Goal: Register for event/course

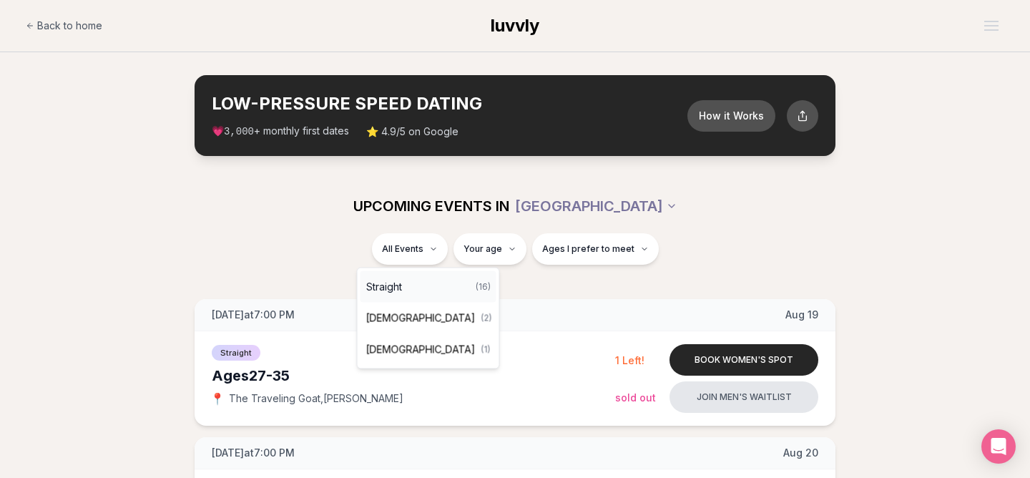
click at [430, 290] on div "Straight ( 16 )" at bounding box center [429, 286] width 136 height 31
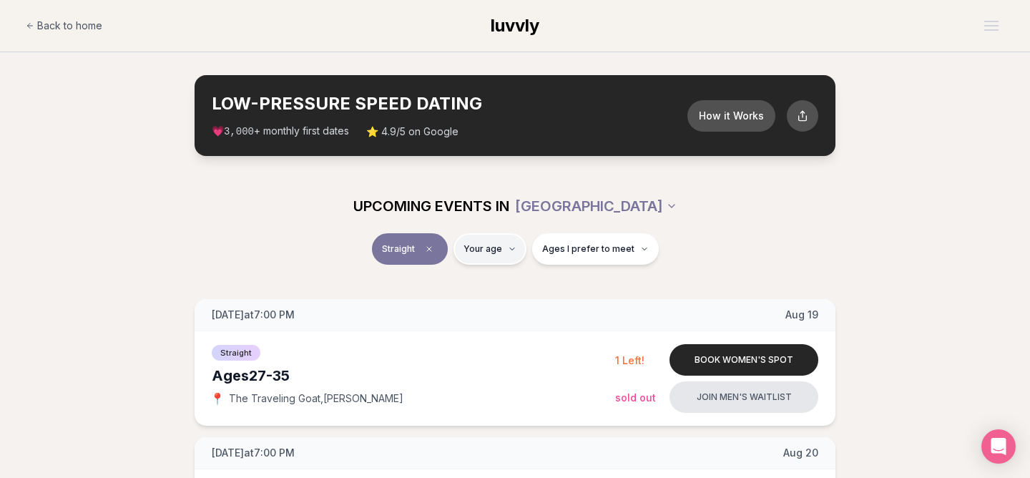
type input "**"
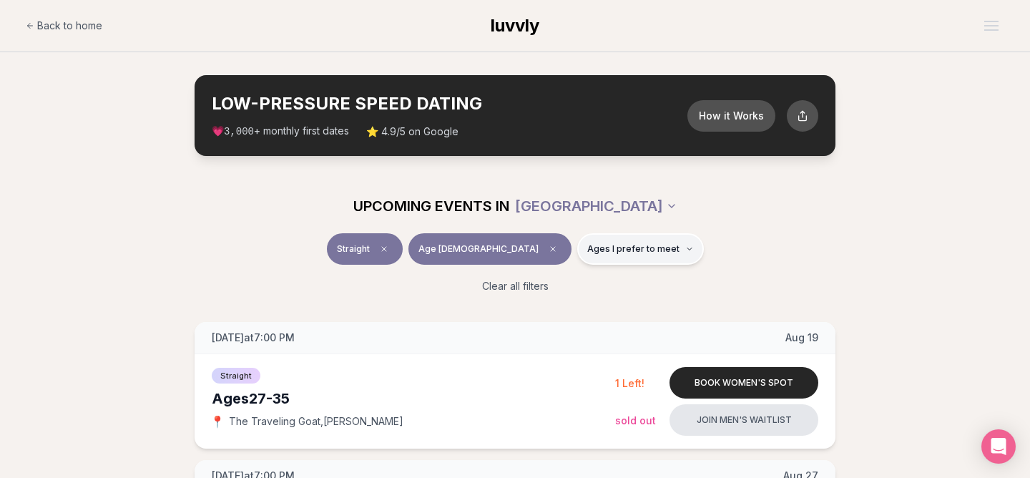
click at [600, 253] on span "Ages I prefer to meet" at bounding box center [633, 248] width 92 height 11
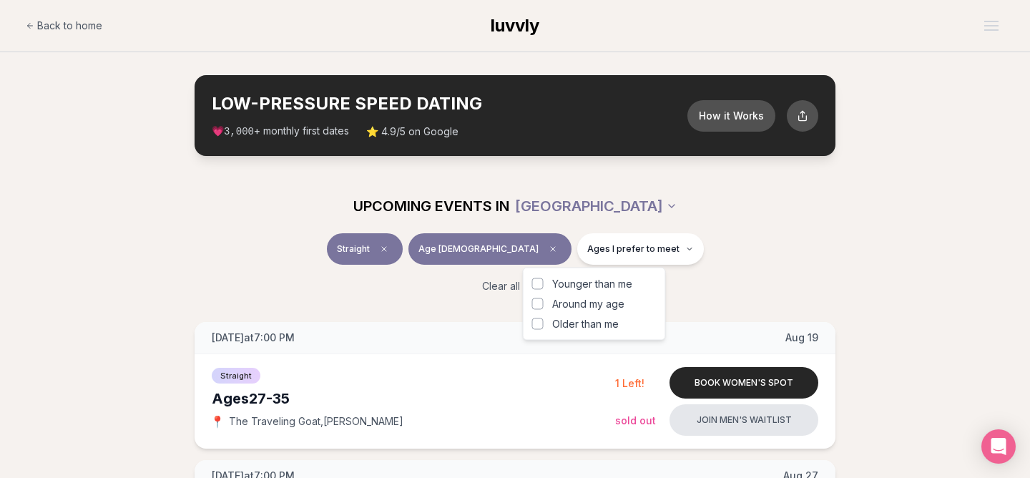
click at [599, 303] on span "Around my age" at bounding box center [588, 304] width 72 height 14
click at [544, 303] on button "Around my age" at bounding box center [537, 303] width 11 height 11
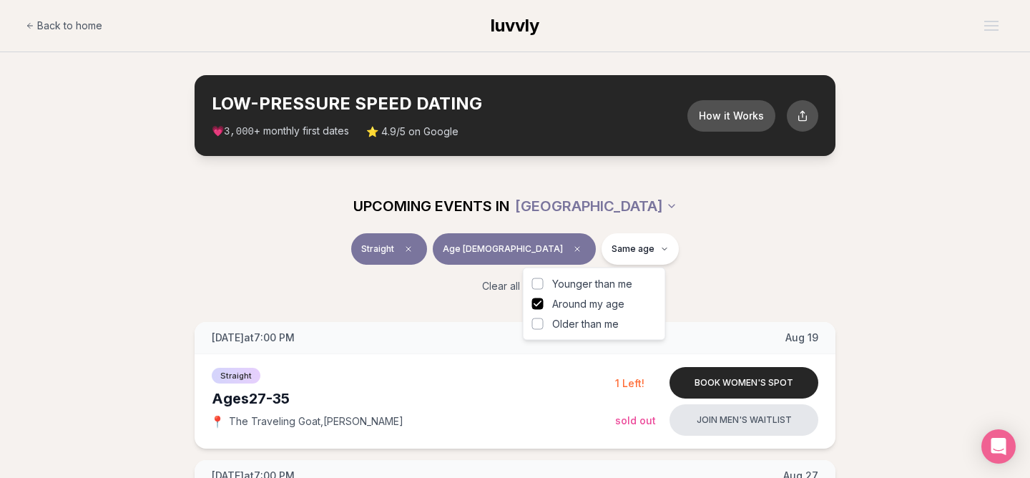
click at [710, 284] on div "Clear all filters" at bounding box center [514, 285] width 801 height 31
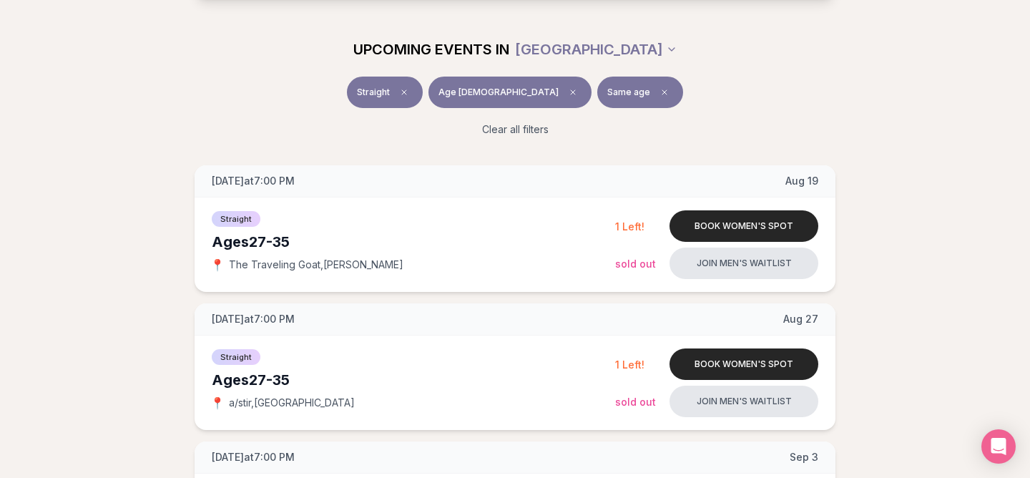
scroll to position [163, 0]
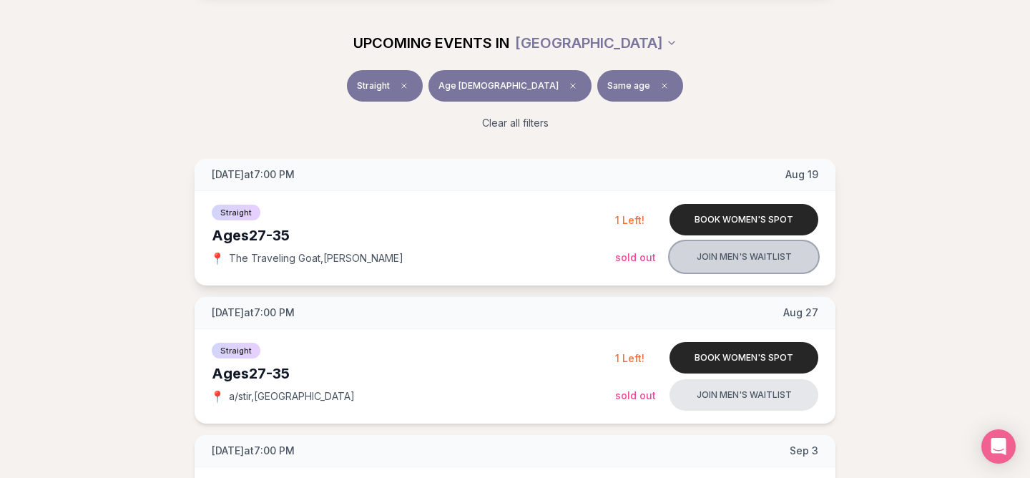
click at [716, 253] on button "Join men's waitlist" at bounding box center [744, 256] width 149 height 31
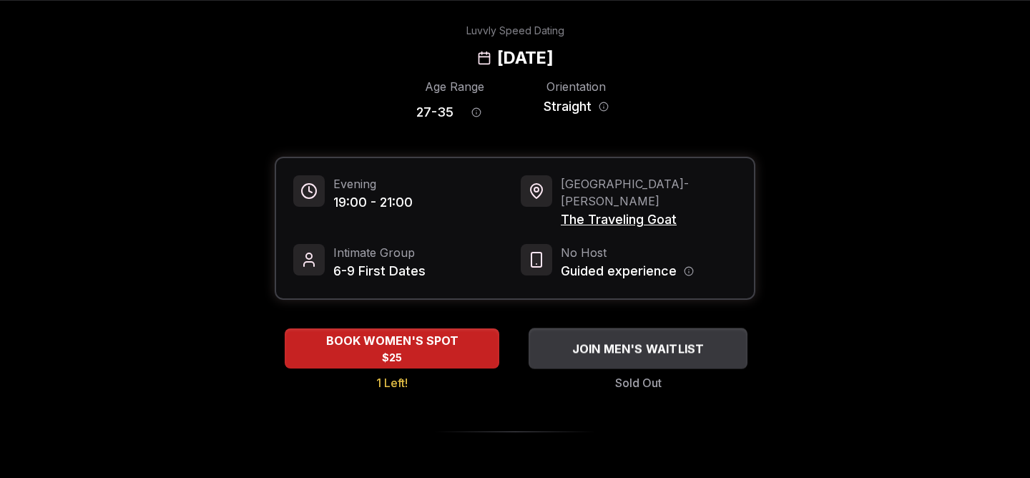
scroll to position [54, 0]
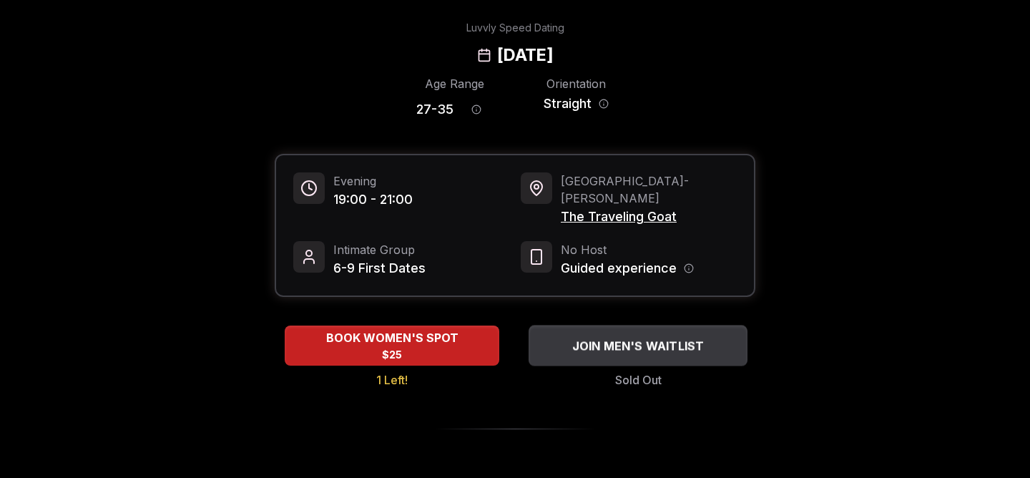
click at [575, 337] on span "JOIN MEN'S WAITLIST" at bounding box center [639, 345] width 138 height 17
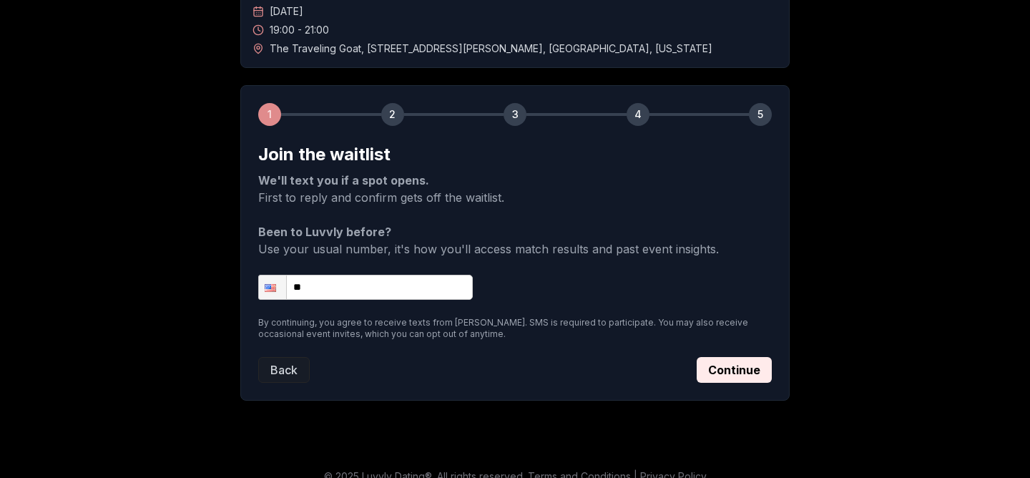
scroll to position [132, 0]
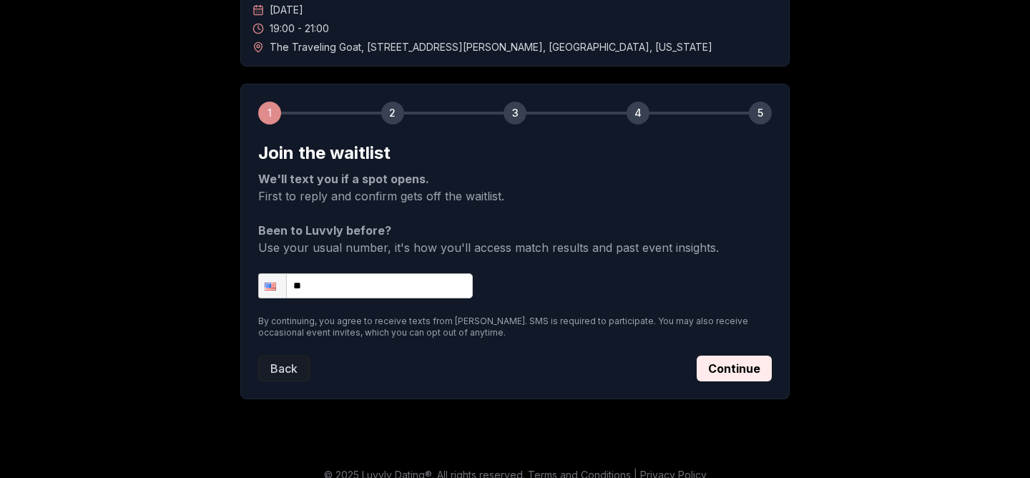
click at [375, 289] on input "**" at bounding box center [365, 285] width 215 height 25
type input "**********"
click at [720, 361] on button "Continue" at bounding box center [734, 369] width 75 height 26
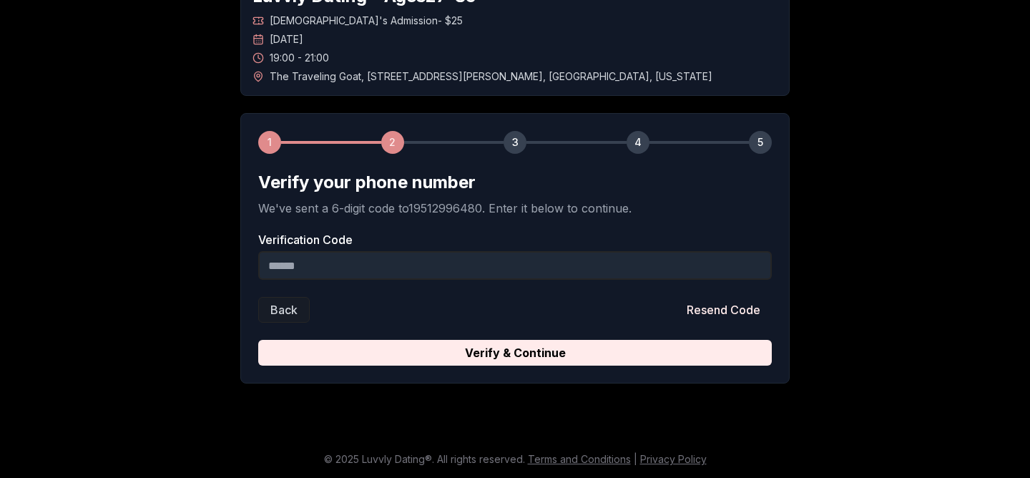
scroll to position [102, 0]
click at [483, 269] on input "Verification Code" at bounding box center [515, 265] width 514 height 29
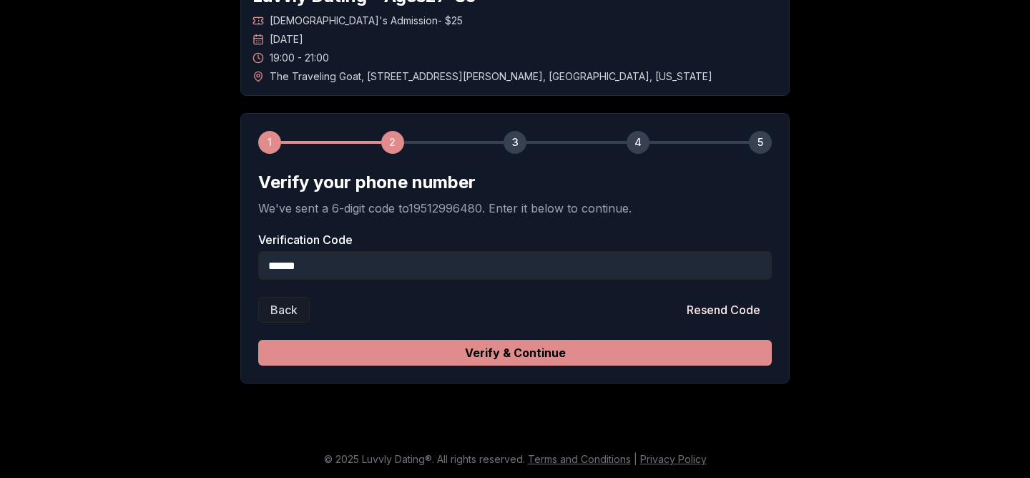
type input "******"
click at [530, 354] on button "Verify & Continue" at bounding box center [515, 353] width 514 height 26
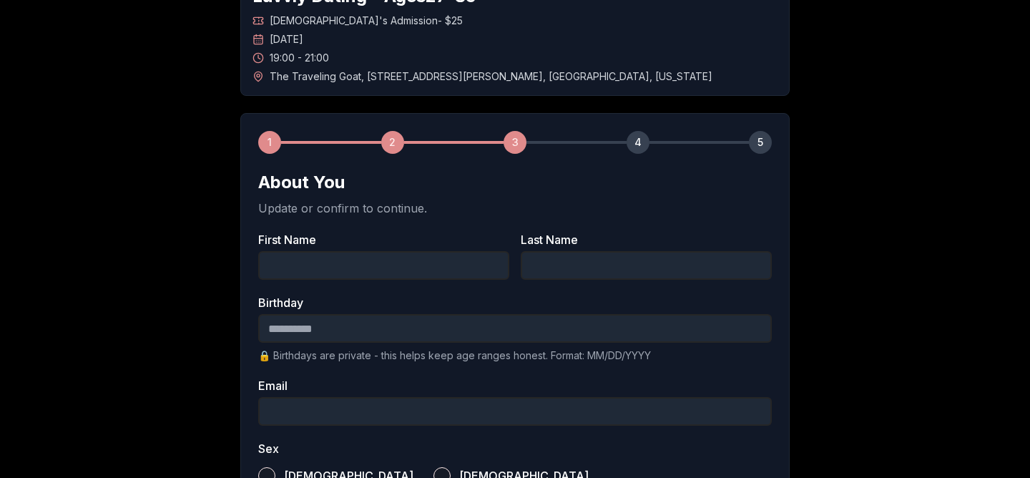
click at [399, 270] on input "First Name" at bounding box center [383, 265] width 251 height 29
type input "*****"
type input "**********"
click at [368, 329] on input "Birthday" at bounding box center [515, 328] width 514 height 29
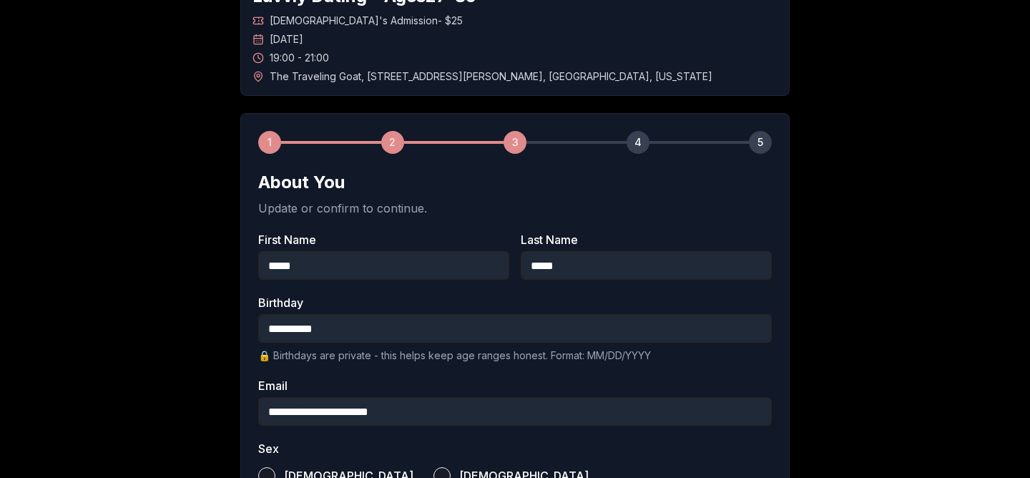
scroll to position [228, 0]
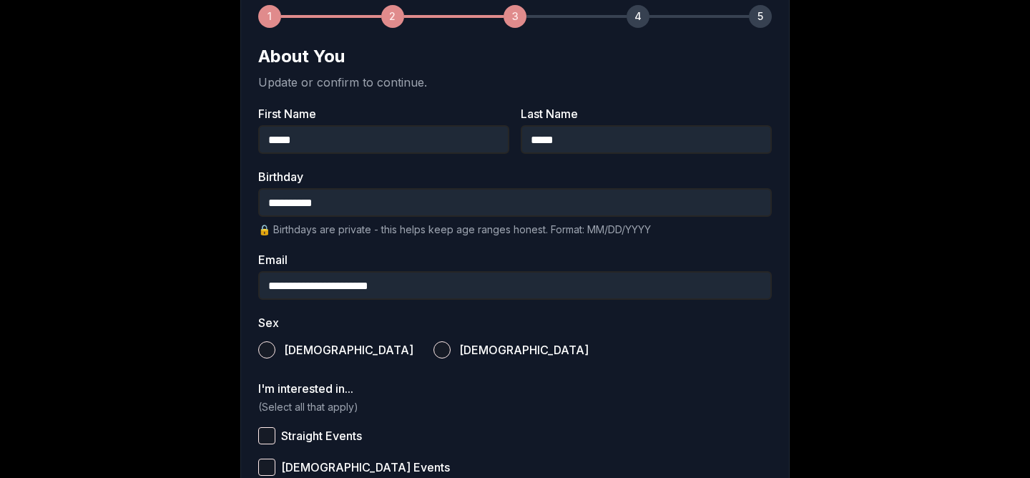
type input "**********"
click at [313, 343] on div "[DEMOGRAPHIC_DATA] [DEMOGRAPHIC_DATA]" at bounding box center [515, 349] width 514 height 31
click at [295, 349] on span "[DEMOGRAPHIC_DATA]" at bounding box center [349, 349] width 130 height 11
click at [275, 349] on button "[DEMOGRAPHIC_DATA]" at bounding box center [266, 349] width 17 height 17
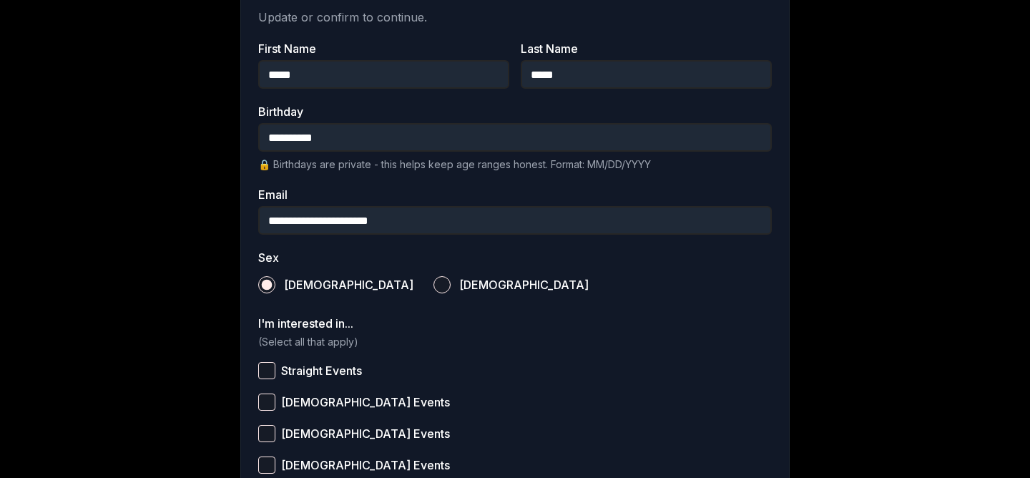
scroll to position [295, 0]
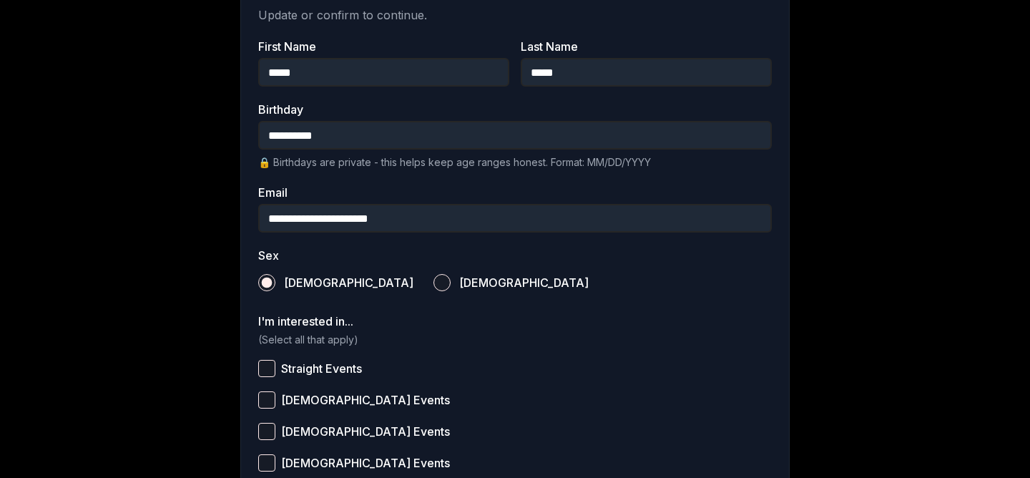
click at [342, 368] on span "Straight Events" at bounding box center [321, 368] width 81 height 11
click at [275, 368] on button "Straight Events" at bounding box center [266, 368] width 17 height 17
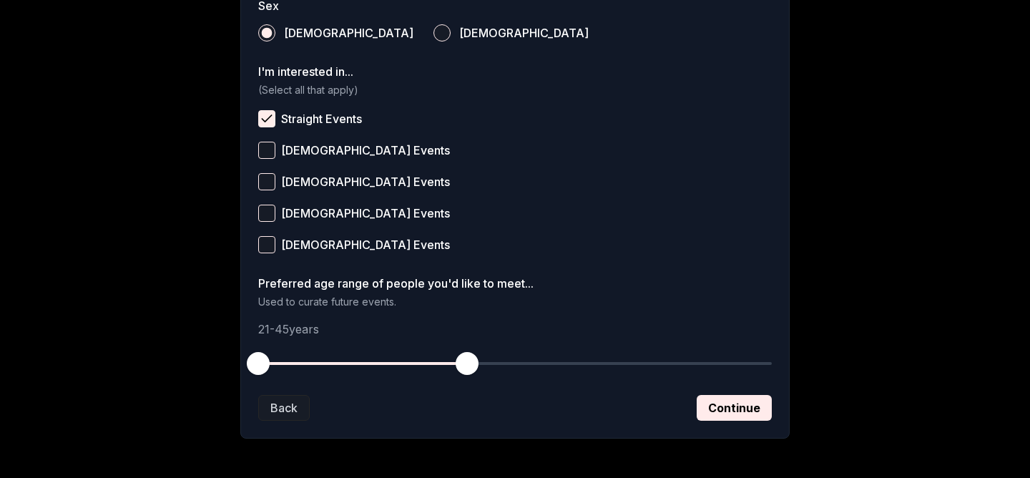
scroll to position [551, 0]
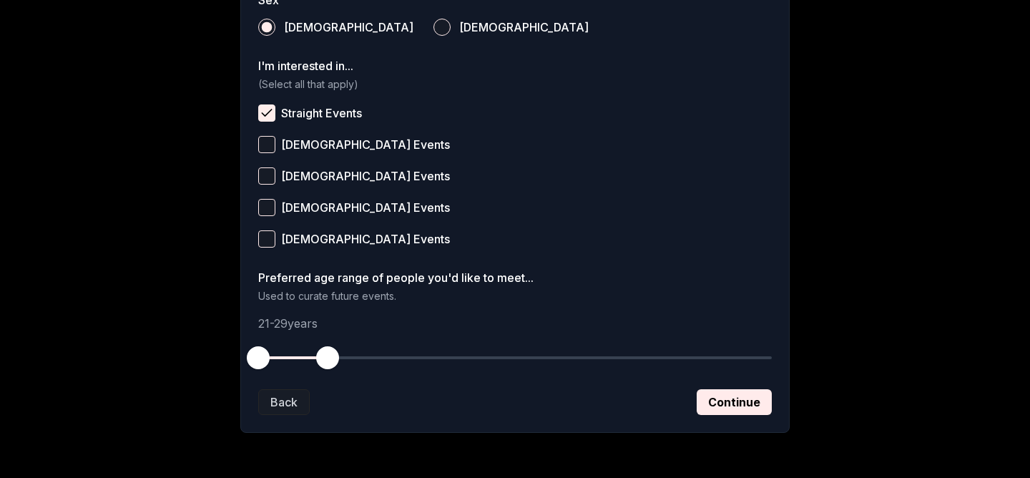
drag, startPoint x: 469, startPoint y: 361, endPoint x: 331, endPoint y: 356, distance: 137.5
click at [331, 356] on span "button" at bounding box center [327, 357] width 23 height 23
drag, startPoint x: 258, startPoint y: 355, endPoint x: 283, endPoint y: 358, distance: 24.5
click at [283, 358] on span "button" at bounding box center [284, 357] width 23 height 23
click at [720, 404] on button "Continue" at bounding box center [734, 402] width 75 height 26
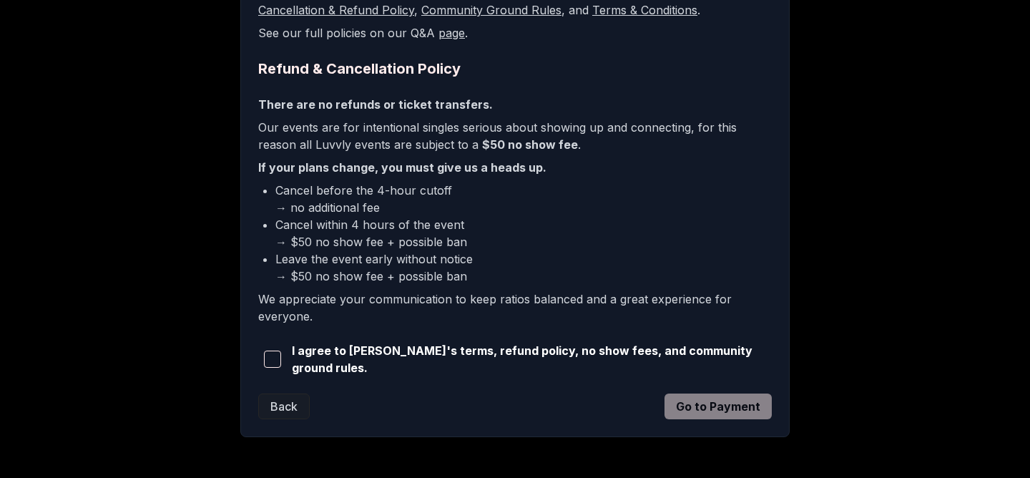
scroll to position [391, 0]
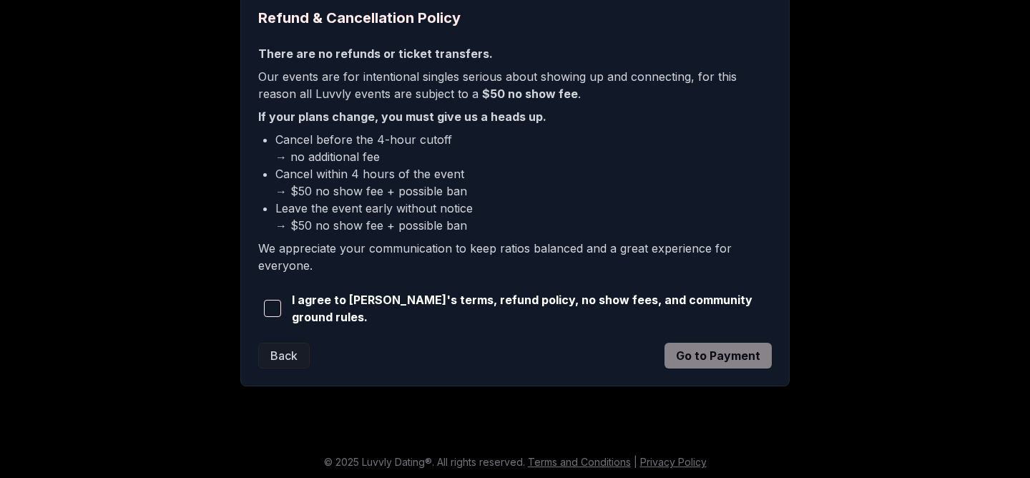
click at [472, 306] on span "I agree to [PERSON_NAME]'s terms, refund policy, no show fees, and community gr…" at bounding box center [532, 308] width 480 height 34
click at [275, 306] on span "button" at bounding box center [272, 308] width 17 height 17
click at [728, 355] on button "Go to Payment" at bounding box center [718, 356] width 107 height 26
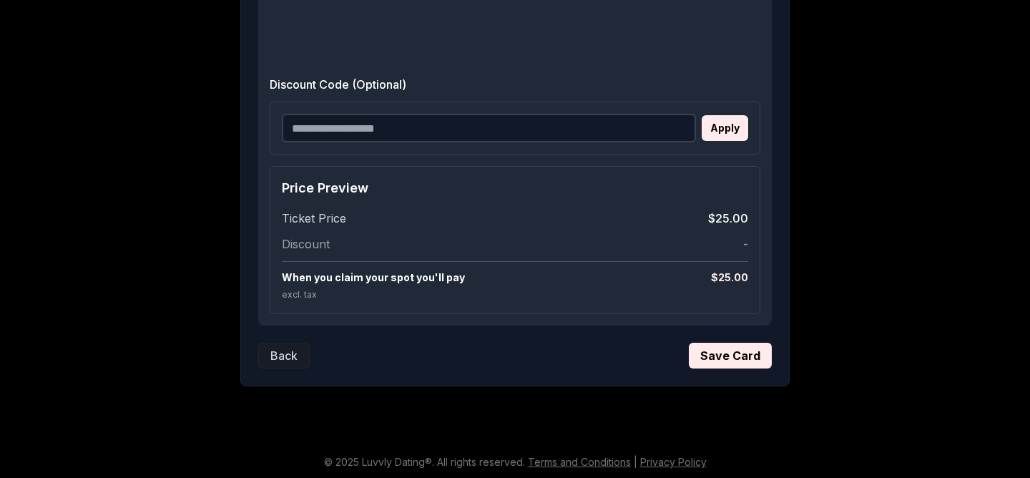
scroll to position [398, 0]
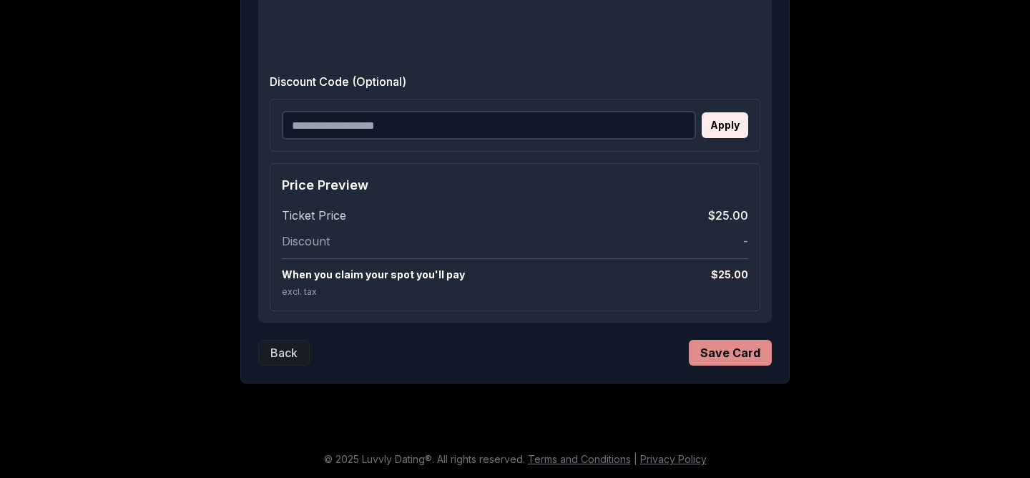
click at [703, 353] on button "Save Card" at bounding box center [730, 353] width 83 height 26
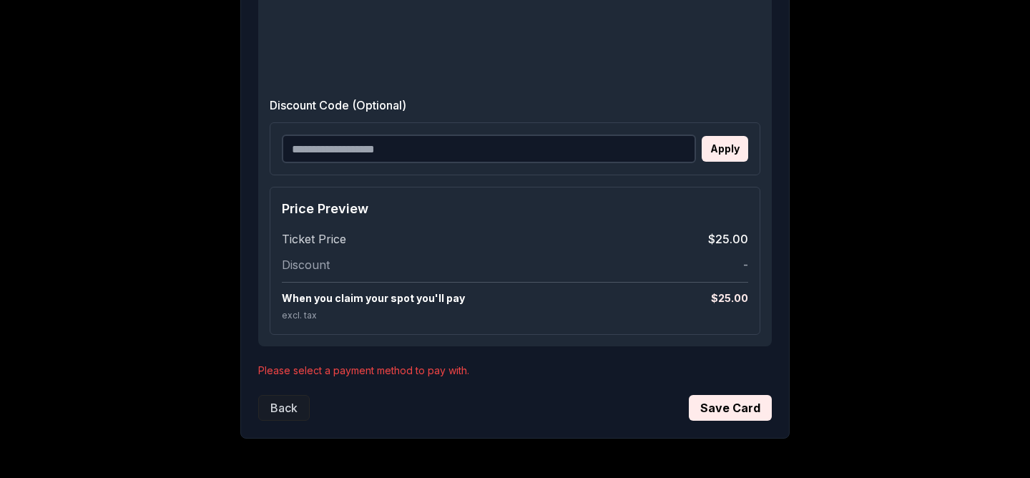
click at [461, 235] on div "Ticket Price $25.00" at bounding box center [515, 238] width 466 height 17
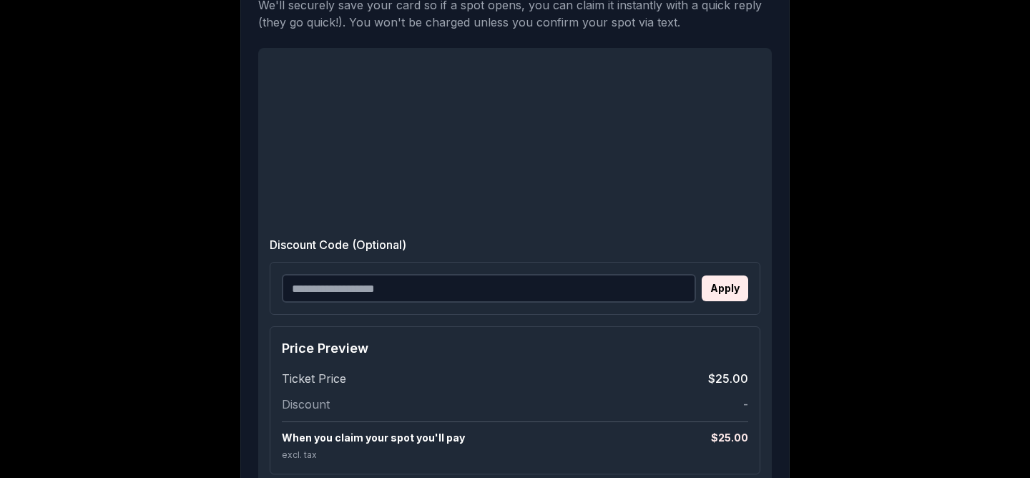
scroll to position [306, 0]
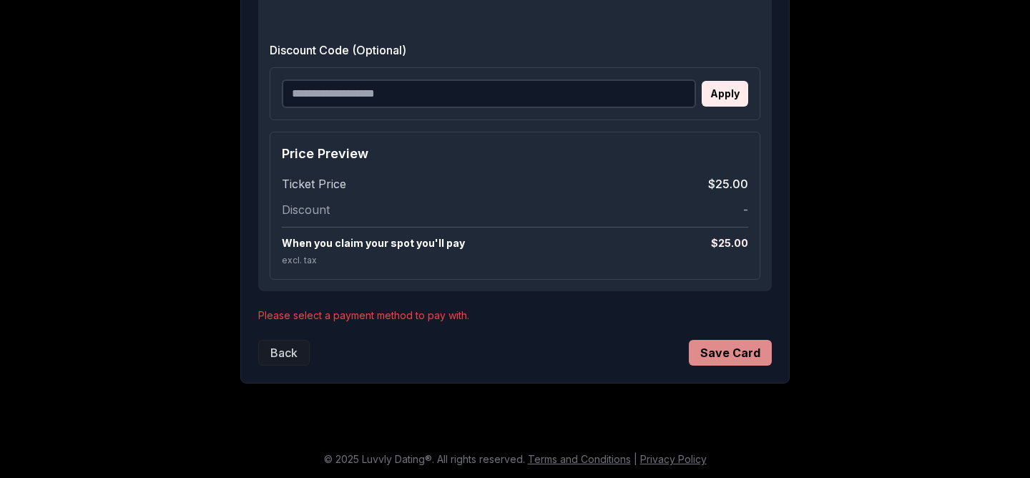
click at [714, 355] on button "Save Card" at bounding box center [730, 353] width 83 height 26
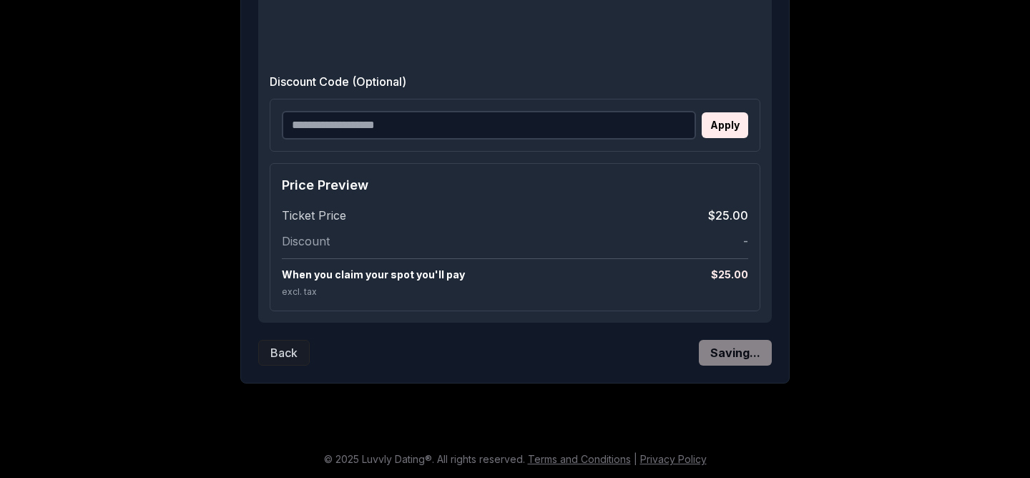
click at [526, 283] on div "When you claim your spot you'll pay $ 25.00 excl. tax" at bounding box center [515, 278] width 466 height 41
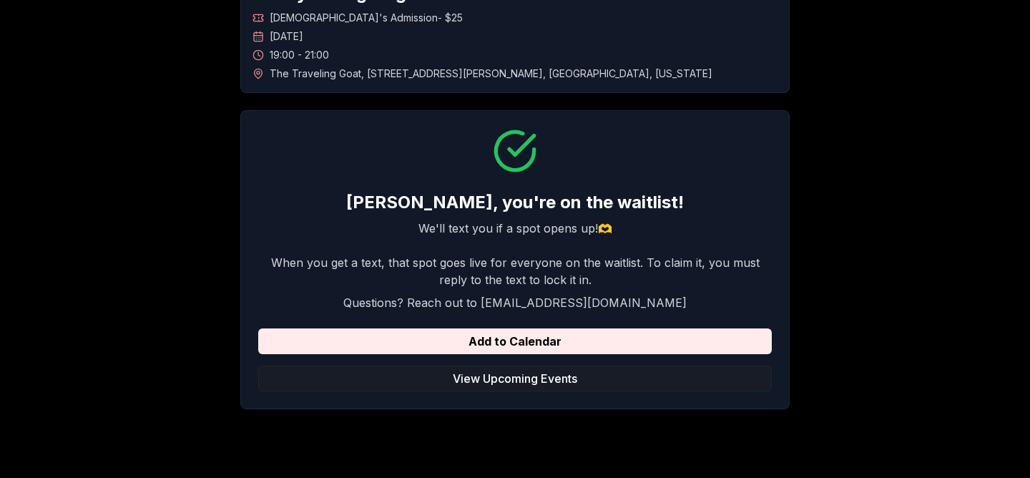
scroll to position [113, 0]
